Goal: Task Accomplishment & Management: Use online tool/utility

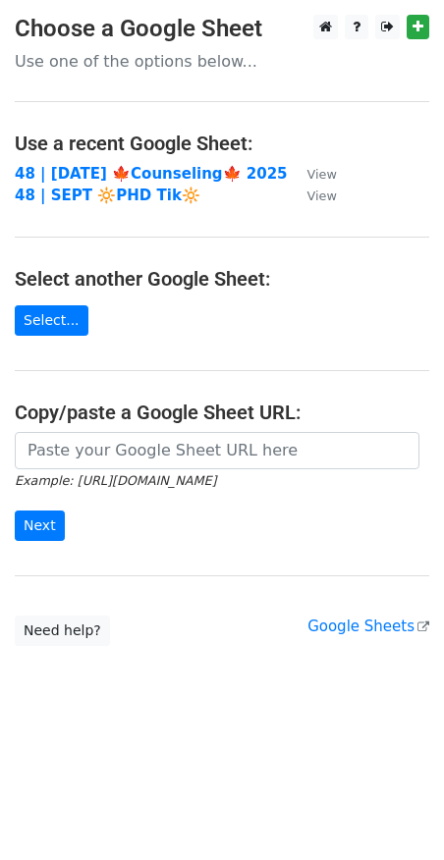
click at [132, 185] on td "48 | SEPT 🔆PHD Tik🔆" at bounding box center [151, 196] width 273 height 23
click at [107, 172] on strong "48 | SEP 22 🍁Counseling🍁 2025" at bounding box center [151, 174] width 273 height 18
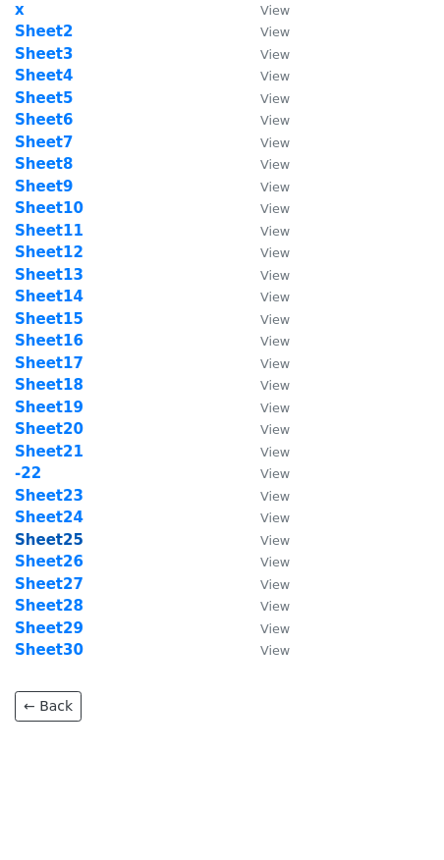
scroll to position [91, 0]
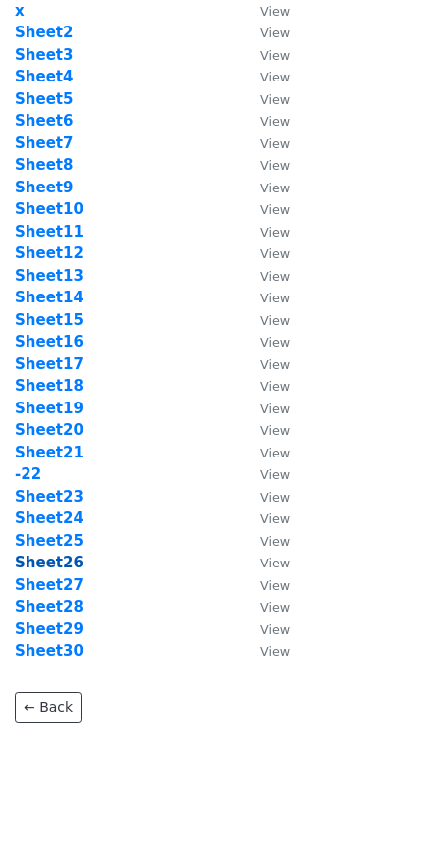
click at [62, 564] on strong "Sheet26" at bounding box center [49, 563] width 69 height 18
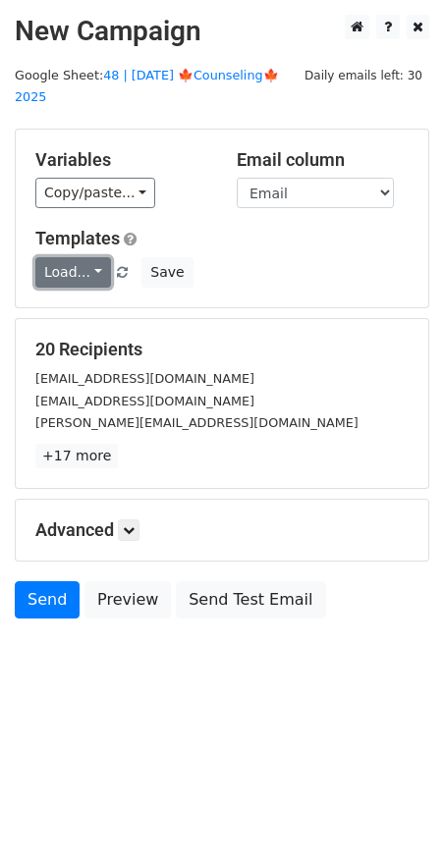
click at [82, 257] on link "Load..." at bounding box center [73, 272] width 76 height 30
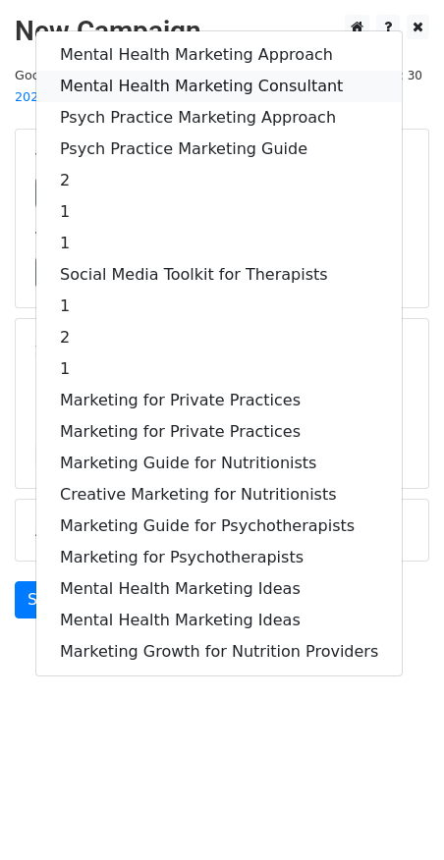
drag, startPoint x: 189, startPoint y: 63, endPoint x: 175, endPoint y: 109, distance: 48.1
click at [189, 71] on link "Mental Health Marketing Consultant" at bounding box center [218, 86] width 365 height 31
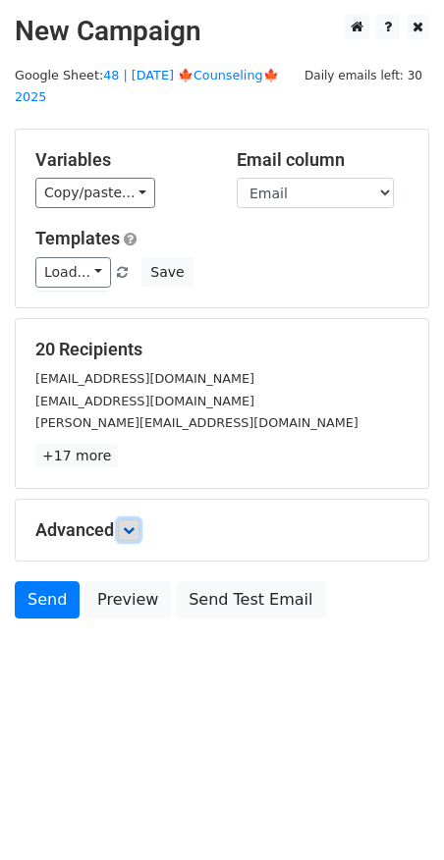
click at [127, 519] on link at bounding box center [129, 530] width 22 height 22
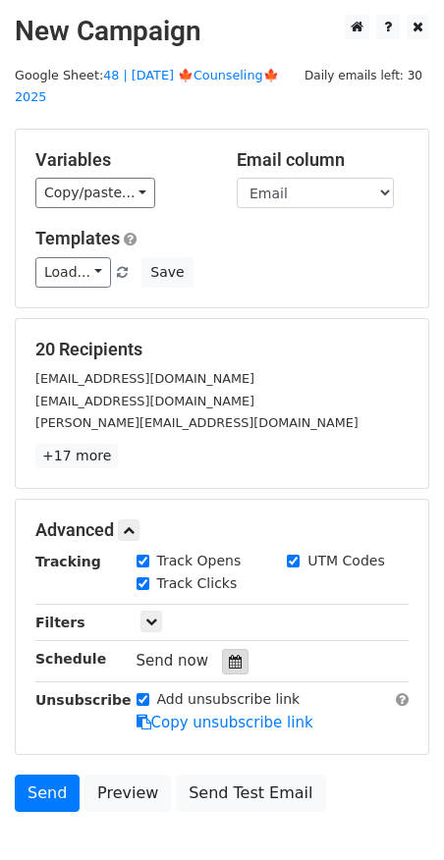
click at [224, 649] on div at bounding box center [235, 662] width 27 height 26
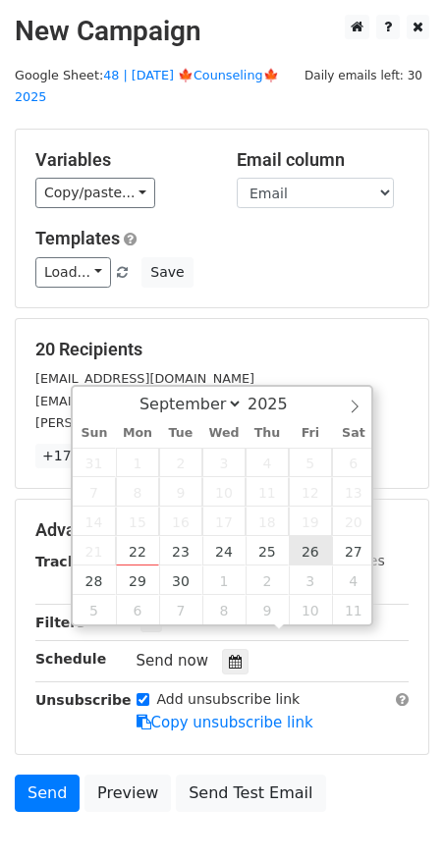
type input "2025-09-26 12:00"
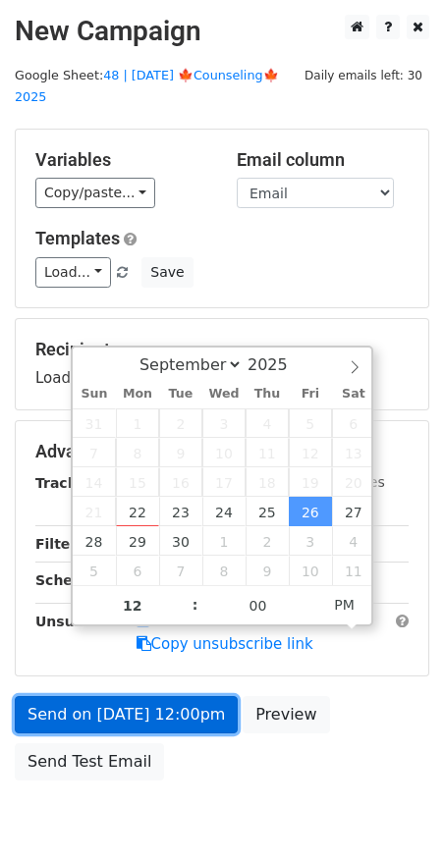
click at [166, 704] on link "Send on [DATE] 12:00pm" at bounding box center [126, 714] width 223 height 37
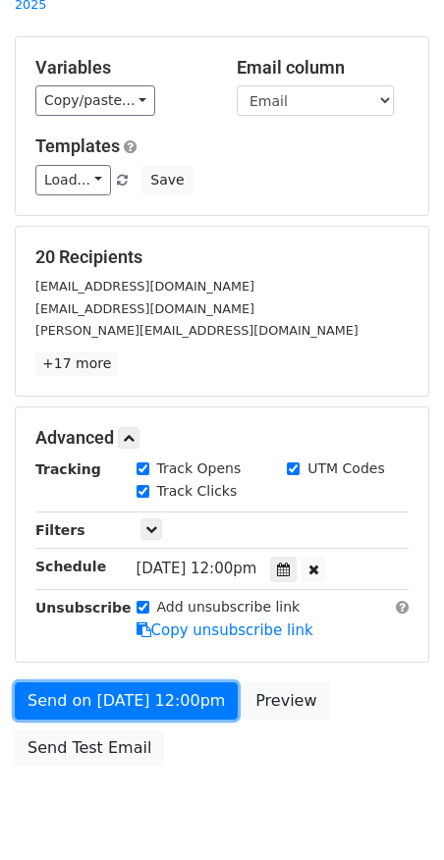
scroll to position [140, 0]
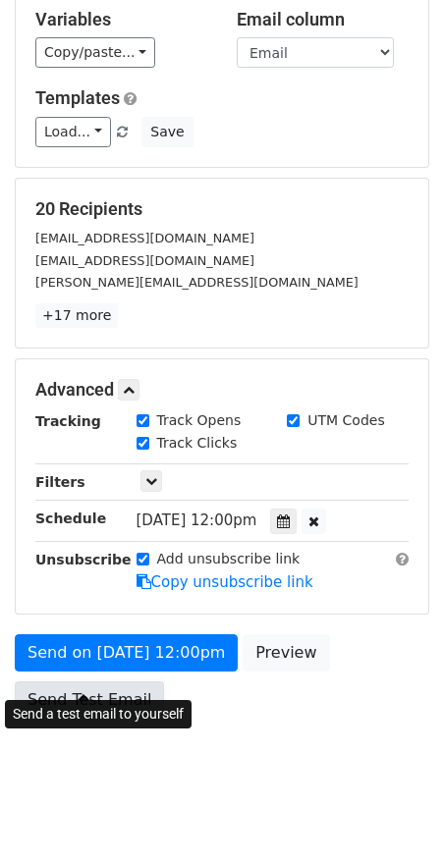
click at [94, 685] on link "Send Test Email" at bounding box center [89, 699] width 149 height 37
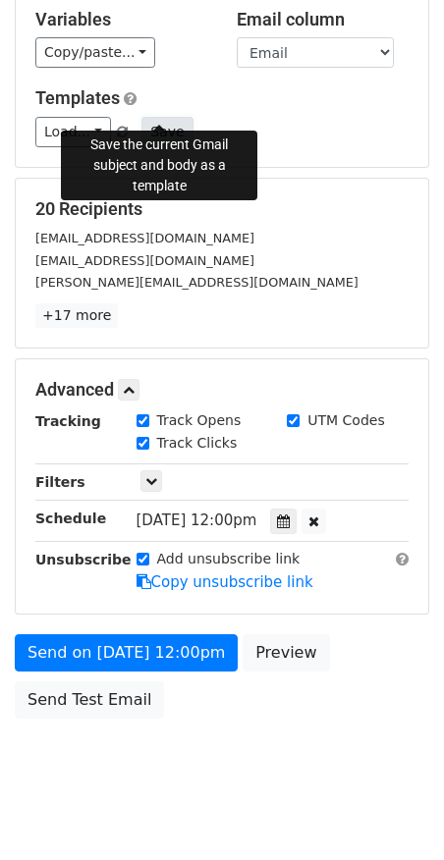
click at [163, 117] on button "Save" at bounding box center [166, 132] width 51 height 30
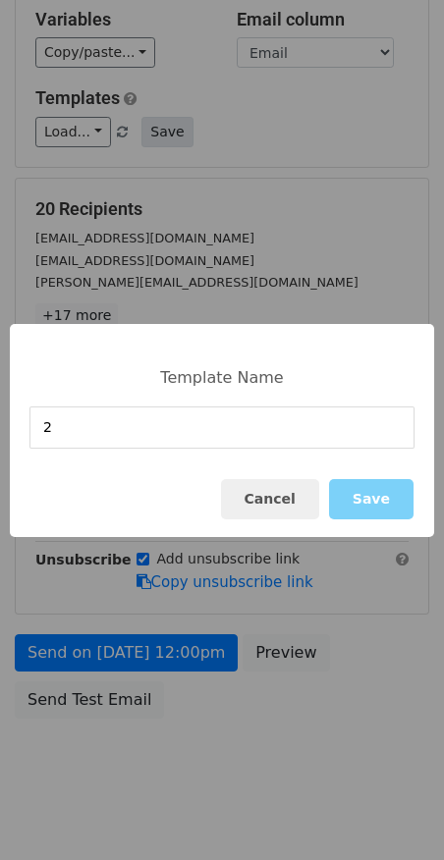
type input "2"
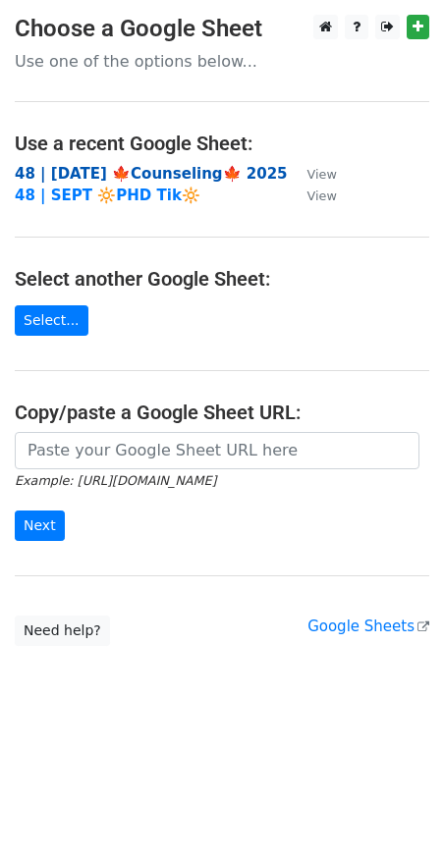
click at [96, 171] on strong "48 | [DATE] 🍁Counseling🍁 2025" at bounding box center [151, 174] width 273 height 18
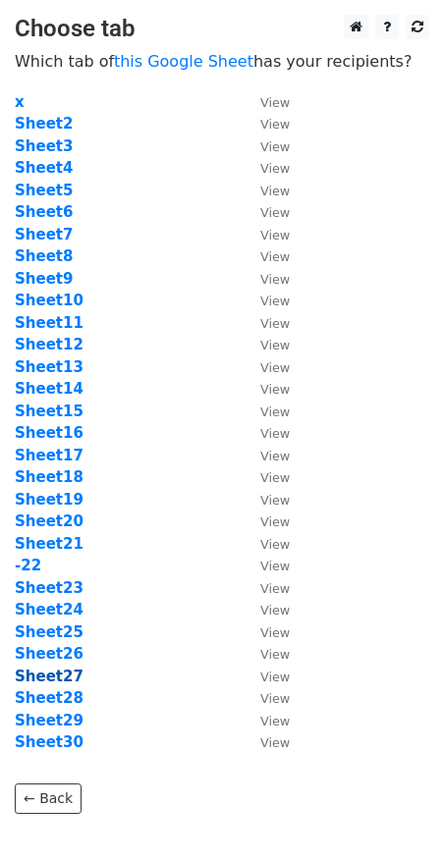
click at [61, 676] on strong "Sheet27" at bounding box center [49, 677] width 69 height 18
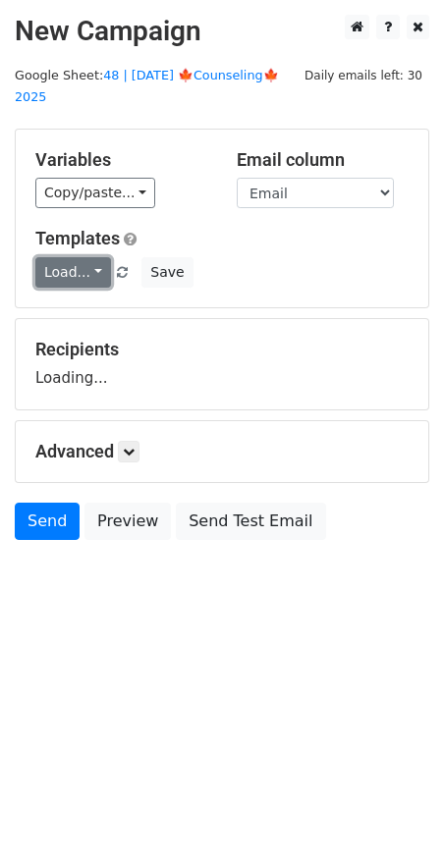
click at [81, 257] on link "Load..." at bounding box center [73, 272] width 76 height 30
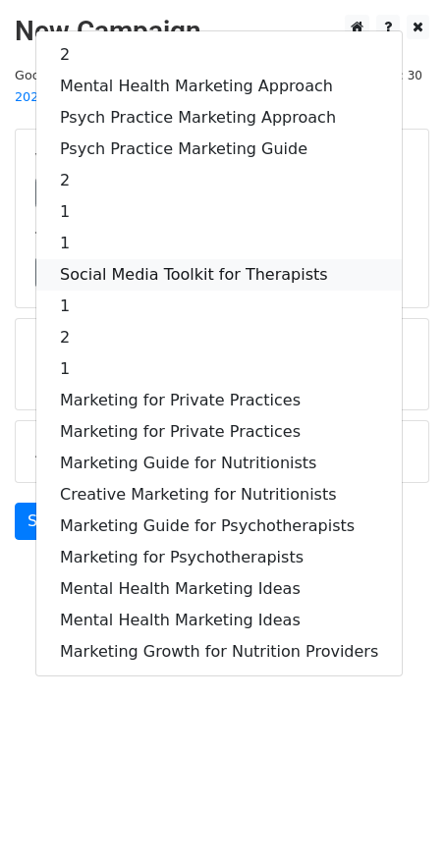
click at [81, 259] on link "Social Media Toolkit for Therapists" at bounding box center [218, 274] width 365 height 31
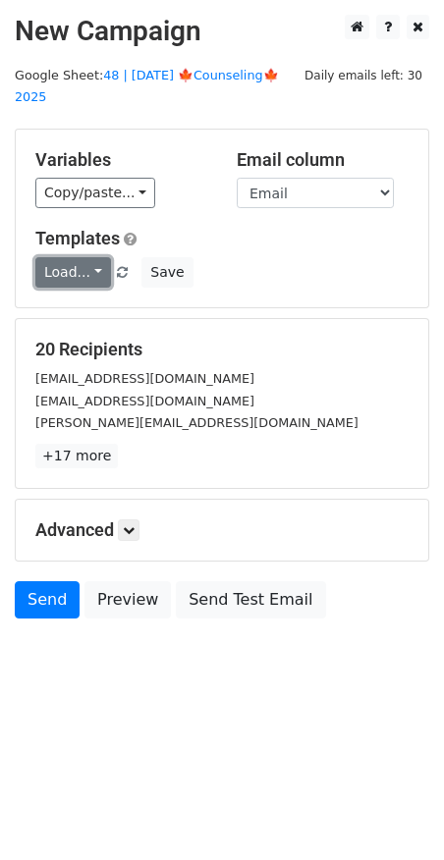
click at [81, 257] on link "Load..." at bounding box center [73, 272] width 76 height 30
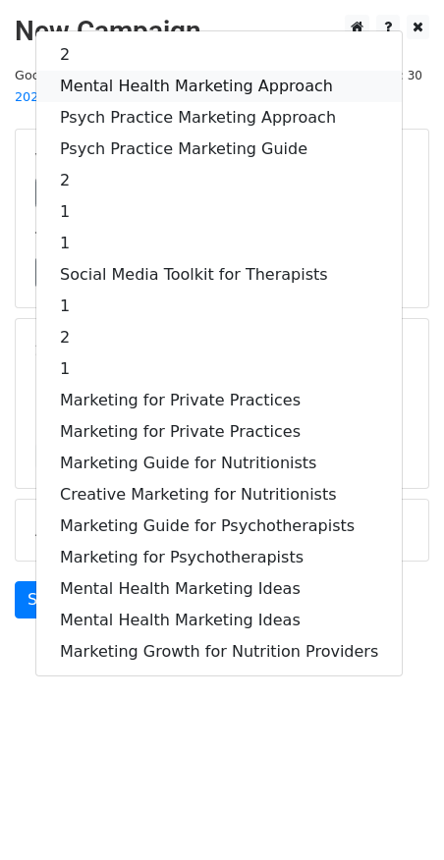
click at [181, 71] on link "Mental Health Marketing Approach" at bounding box center [218, 86] width 365 height 31
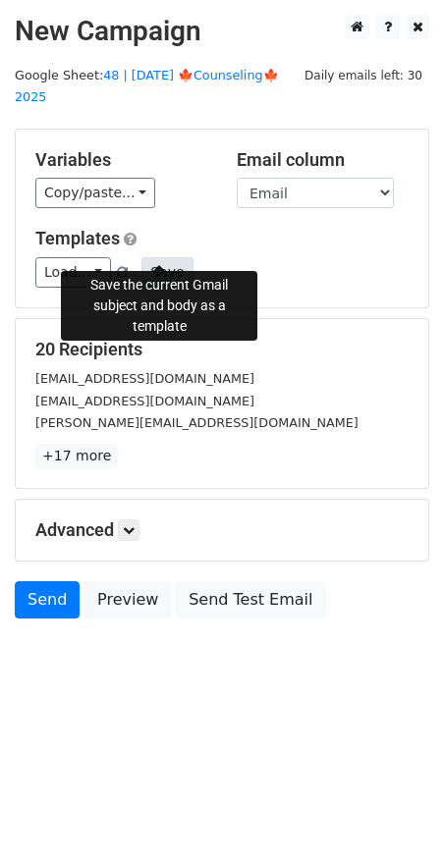
click at [158, 257] on button "Save" at bounding box center [166, 272] width 51 height 30
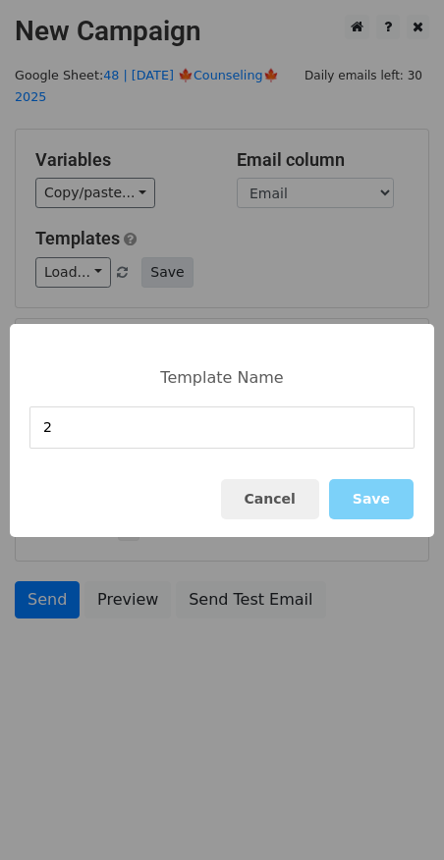
type input "2"
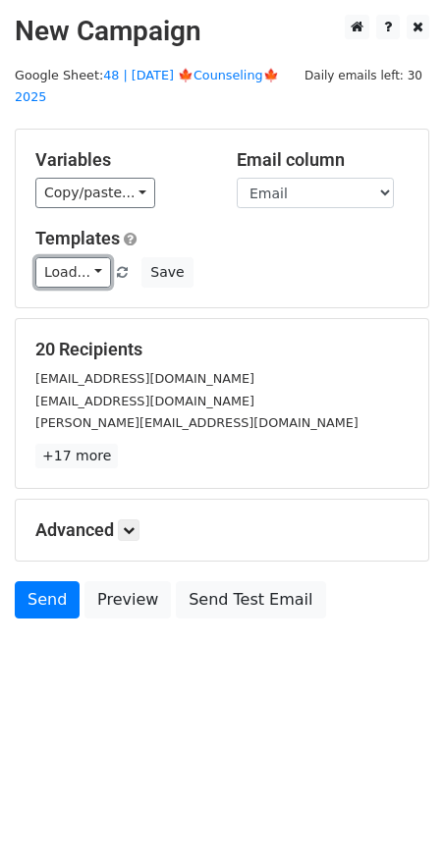
drag, startPoint x: 81, startPoint y: 249, endPoint x: 96, endPoint y: 264, distance: 20.8
click at [81, 257] on link "Load..." at bounding box center [73, 272] width 76 height 30
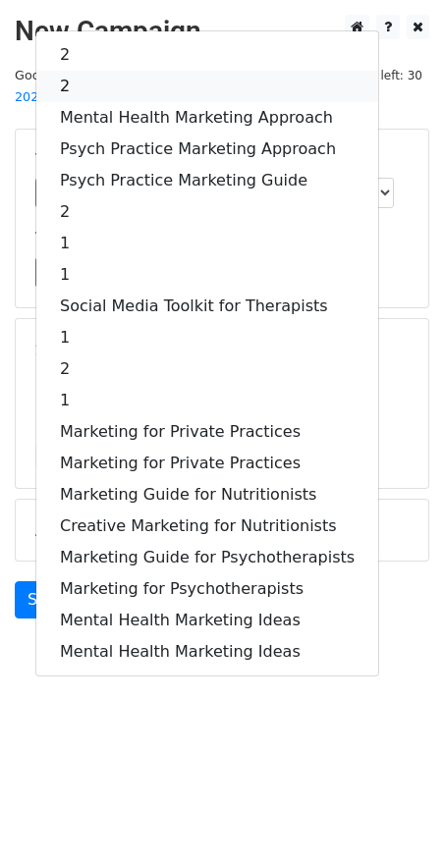
click at [117, 71] on link "2" at bounding box center [207, 86] width 342 height 31
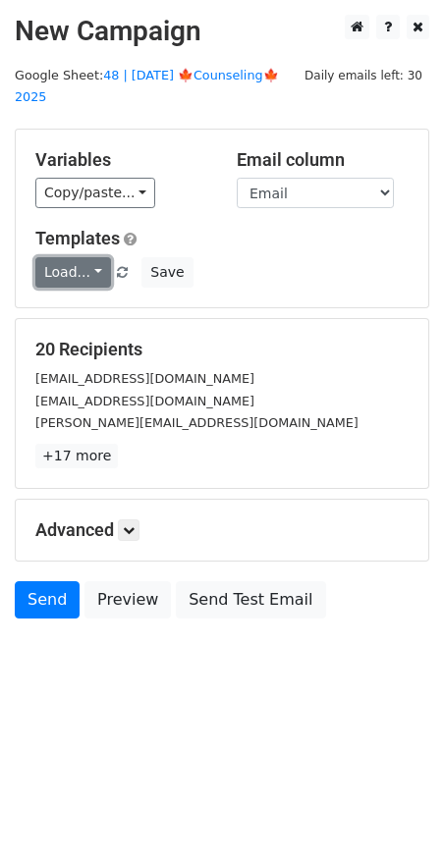
click at [68, 257] on link "Load..." at bounding box center [73, 272] width 76 height 30
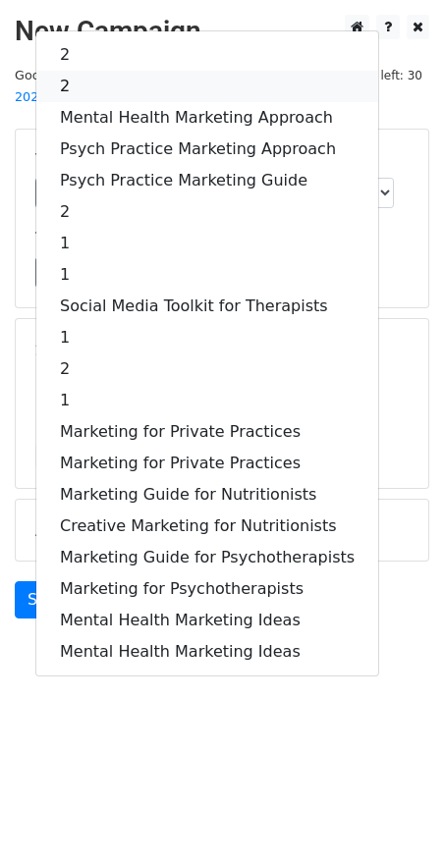
click at [109, 71] on link "2" at bounding box center [207, 86] width 342 height 31
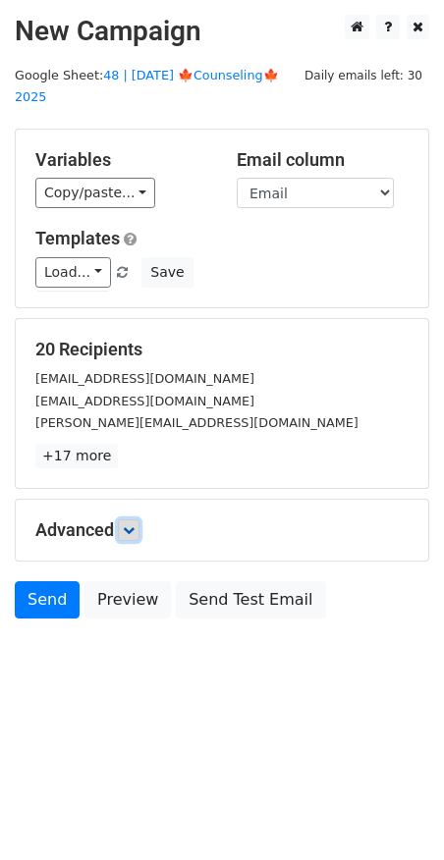
click at [134, 519] on link at bounding box center [129, 530] width 22 height 22
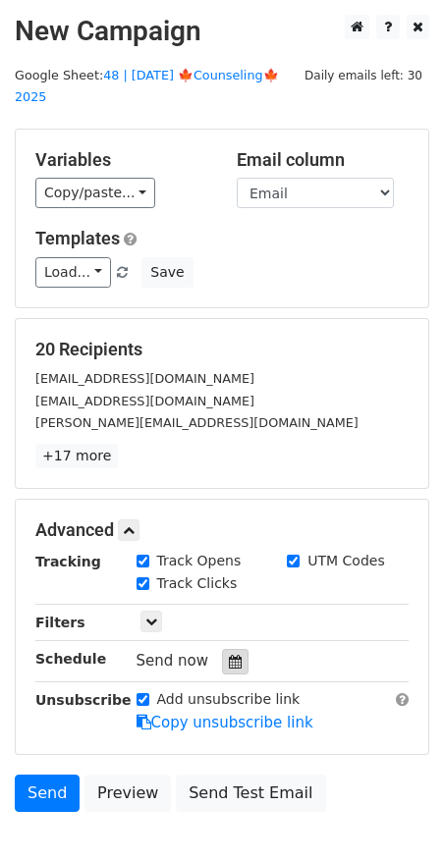
click at [233, 649] on div at bounding box center [235, 662] width 27 height 26
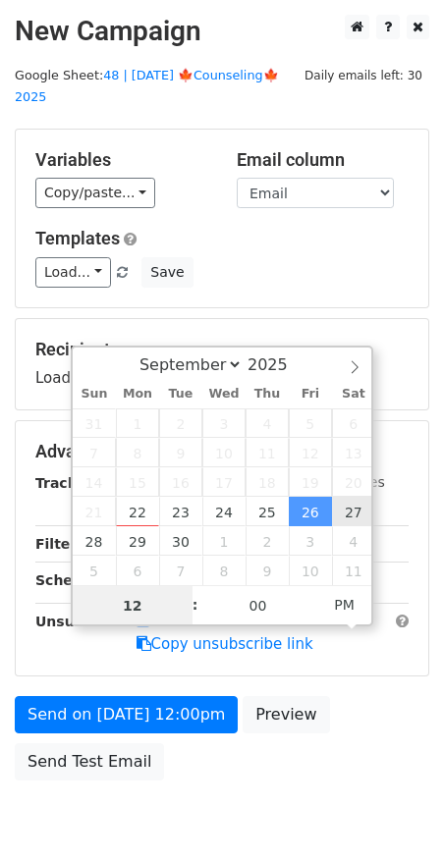
type input "2025-09-27 12:00"
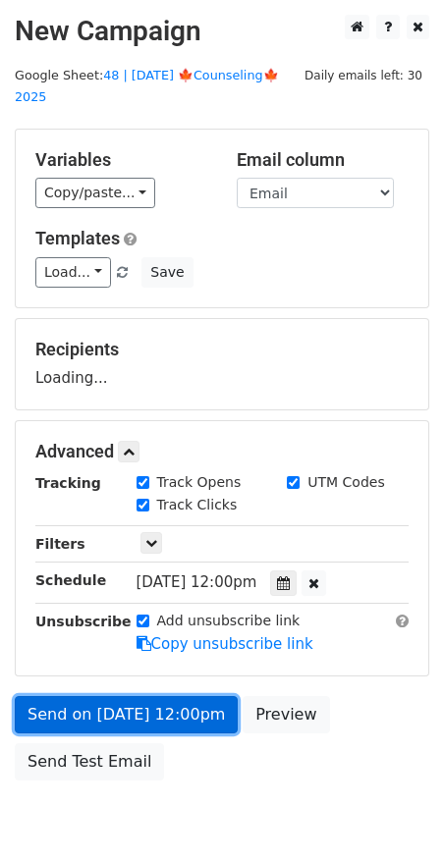
click at [159, 696] on link "Send on Sep 27 at 12:00pm" at bounding box center [126, 714] width 223 height 37
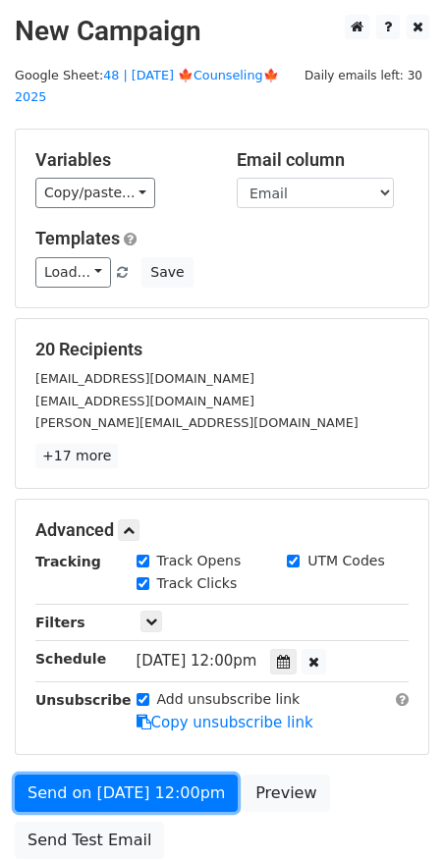
scroll to position [77, 0]
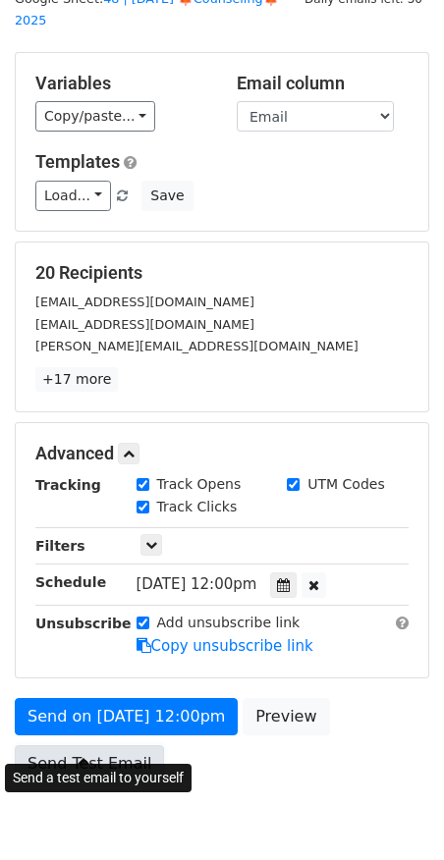
click at [112, 745] on link "Send Test Email" at bounding box center [89, 763] width 149 height 37
